Goal: Find specific page/section: Find specific page/section

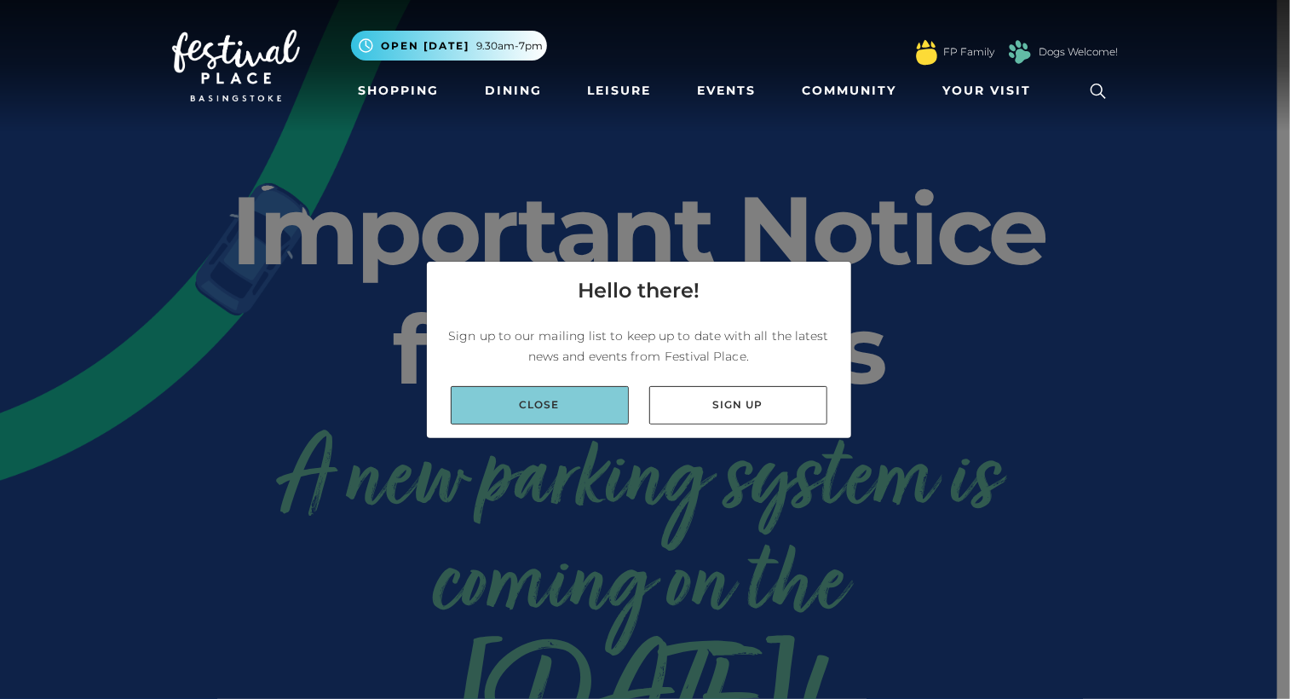
click at [580, 407] on link "Close" at bounding box center [540, 405] width 178 height 38
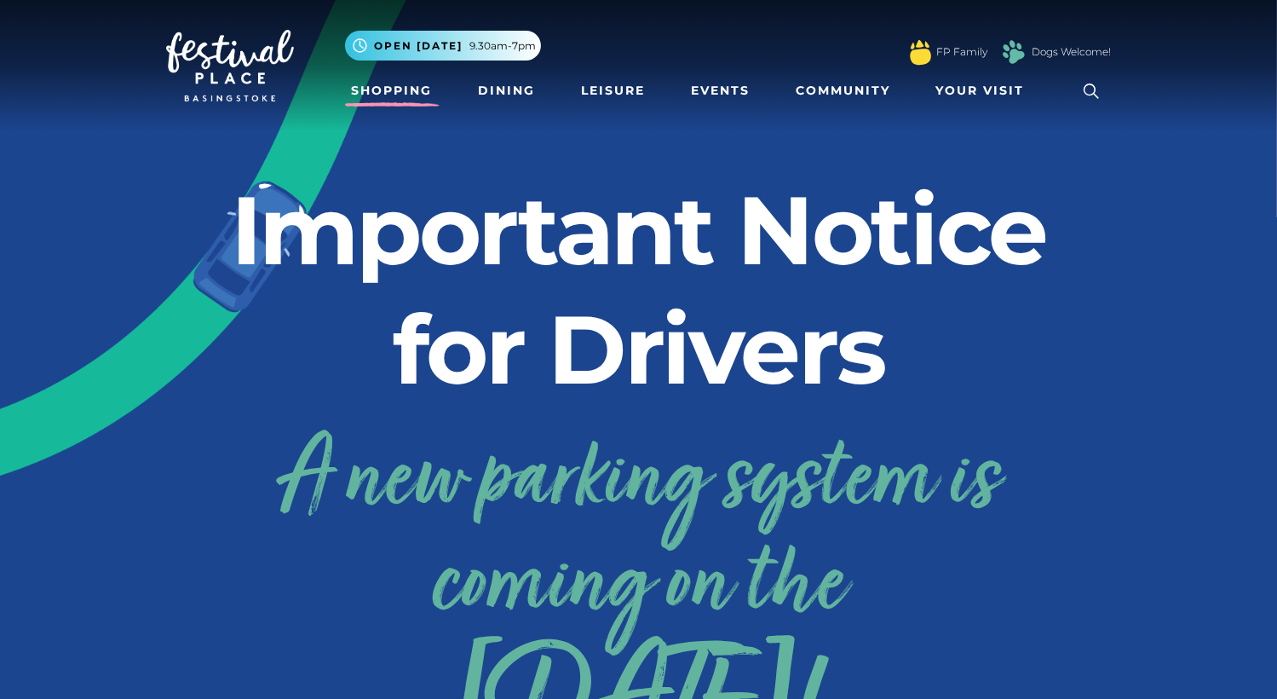
click at [399, 94] on link "Shopping" at bounding box center [392, 91] width 95 height 32
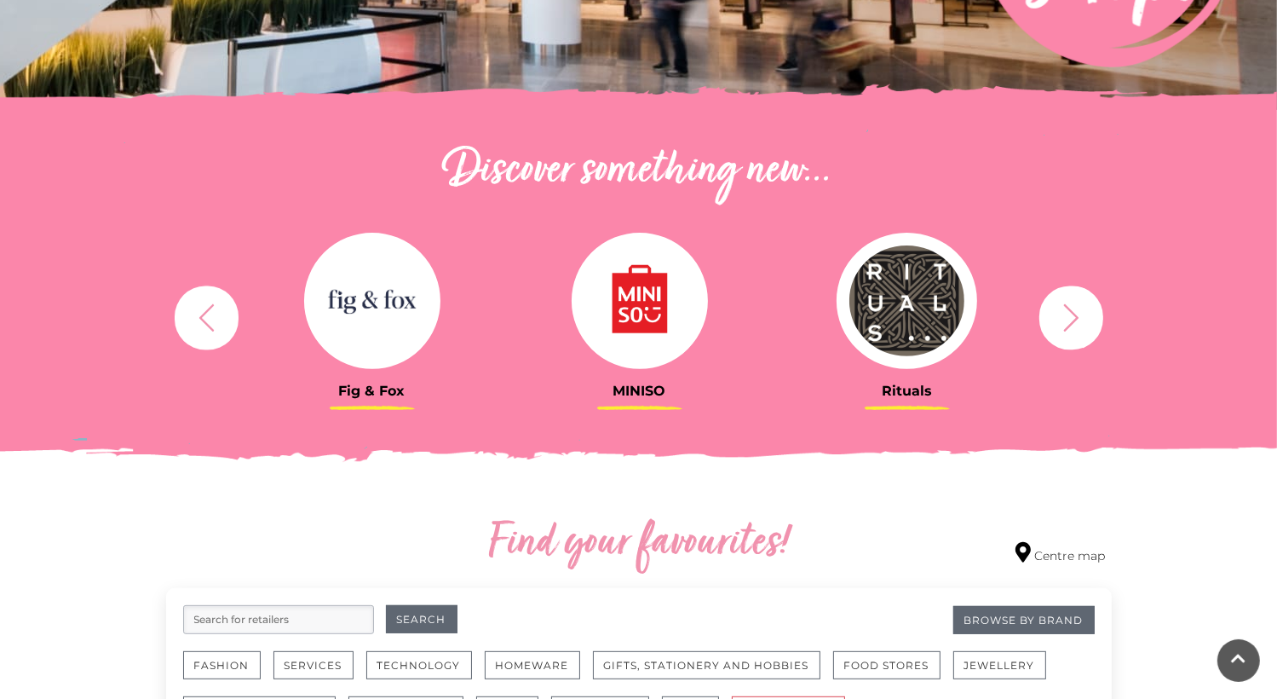
scroll to position [511, 0]
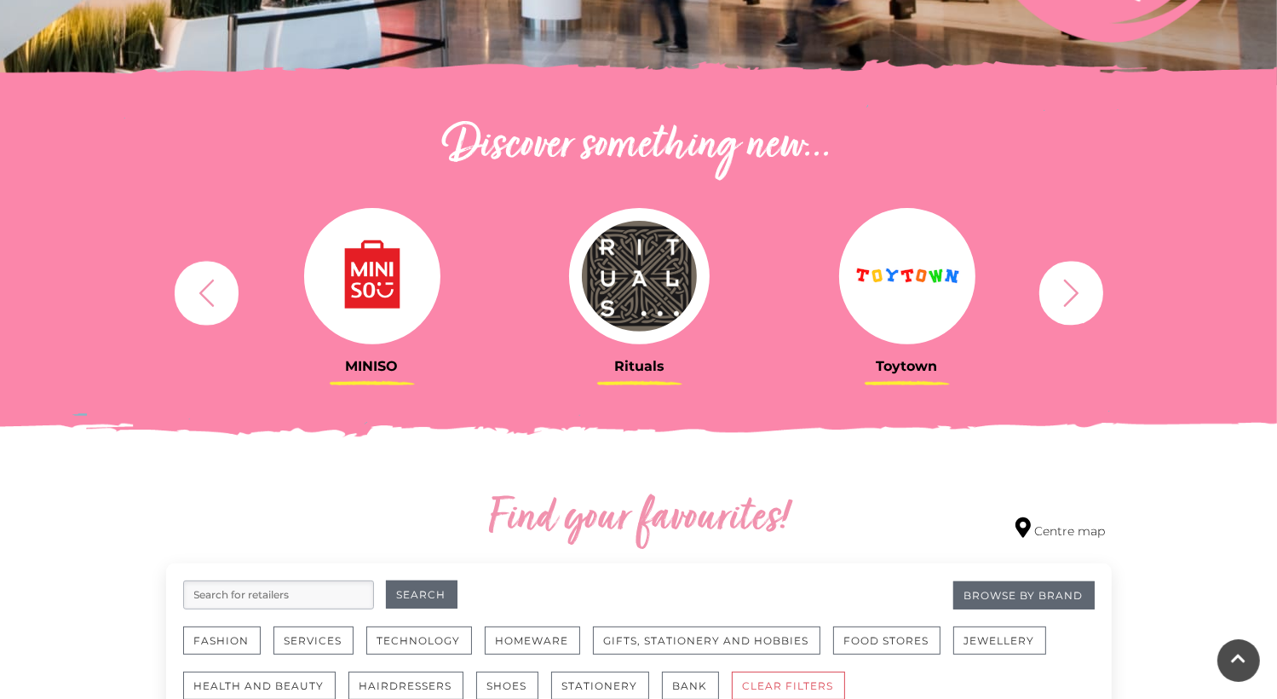
click at [1080, 297] on icon "button" at bounding box center [1071, 293] width 32 height 32
click at [1080, 298] on icon "button" at bounding box center [1071, 293] width 32 height 32
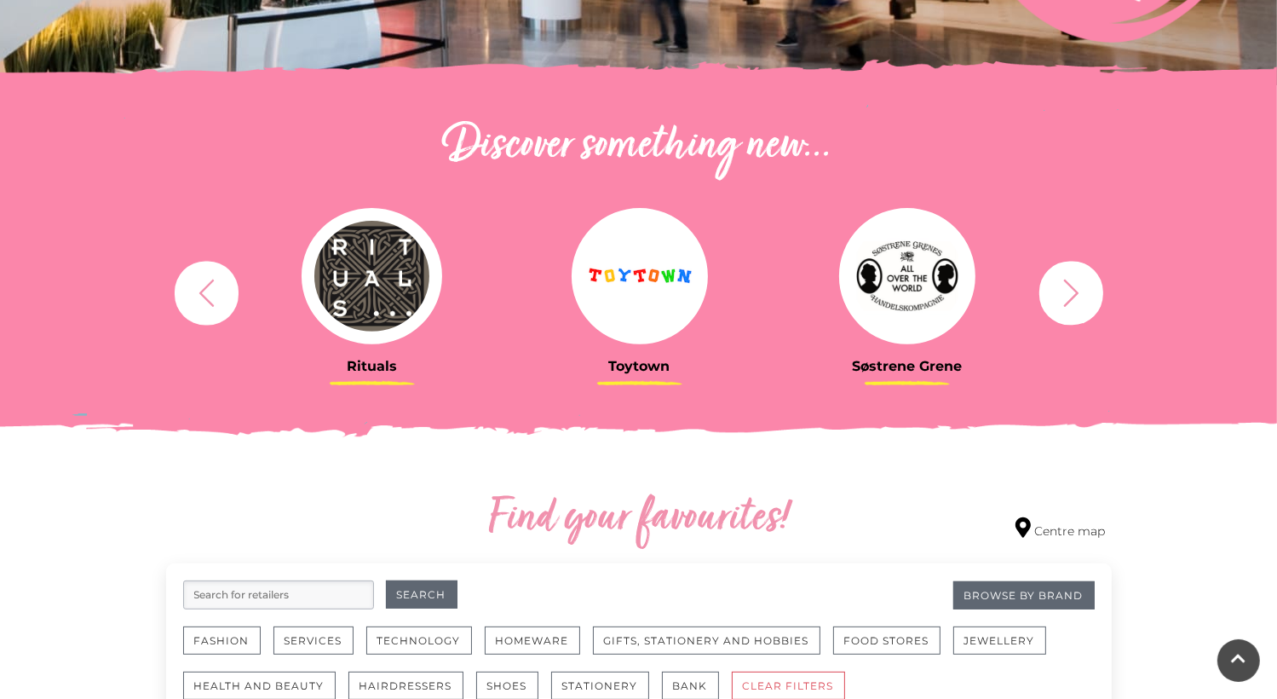
click at [915, 272] on img at bounding box center [907, 276] width 136 height 136
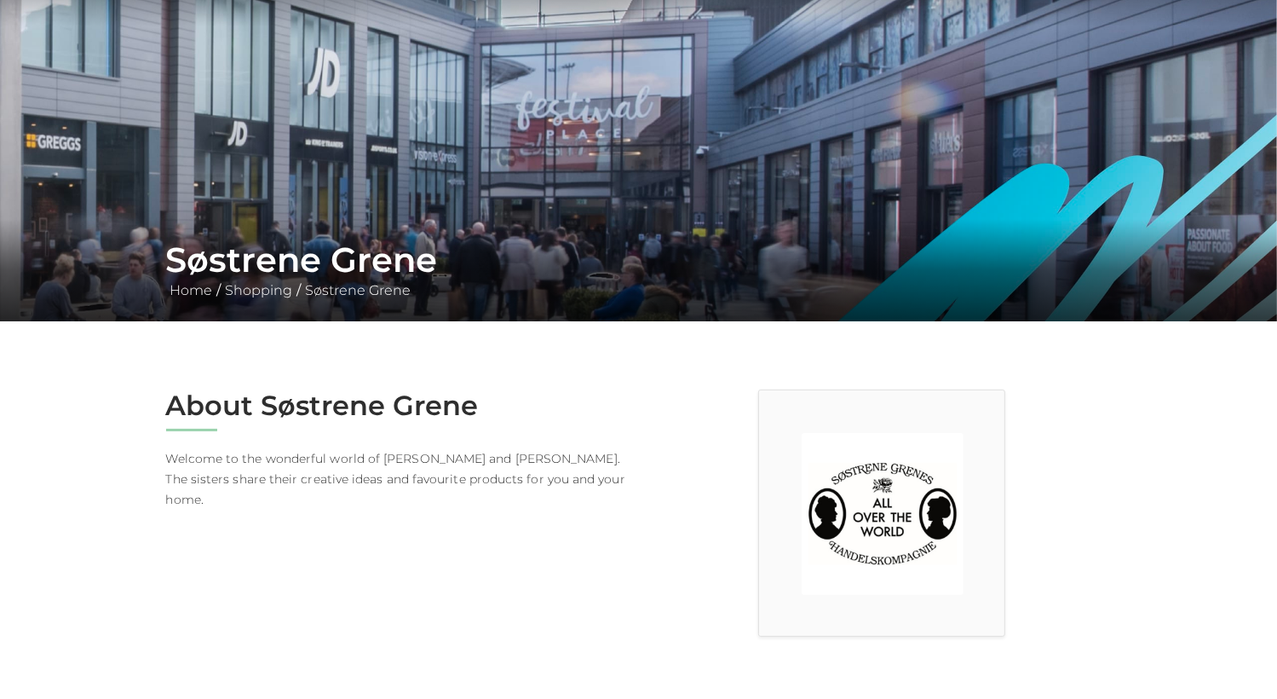
scroll to position [170, 0]
